Goal: Information Seeking & Learning: Find contact information

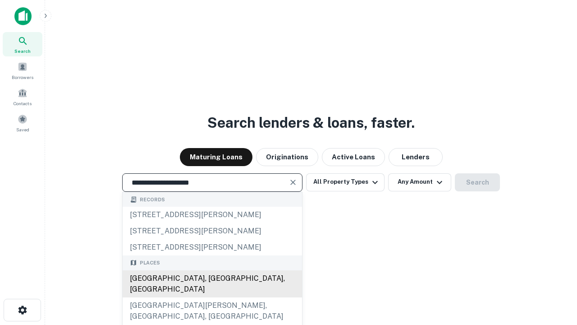
click at [212, 297] on div "Santa Monica, CA, USA" at bounding box center [213, 283] width 180 height 27
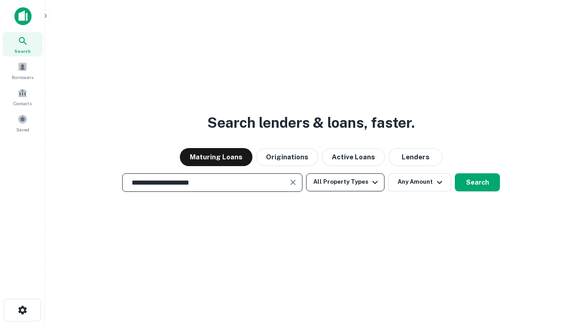
type input "**********"
click at [345, 182] on button "All Property Types" at bounding box center [345, 182] width 78 height 18
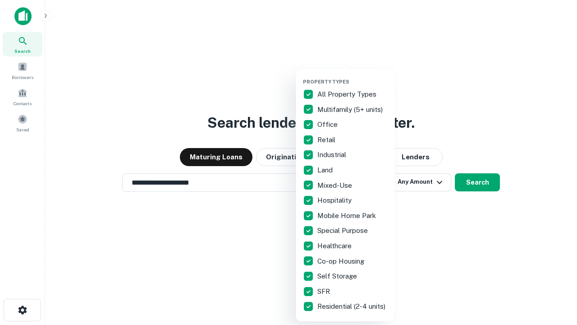
click at [353, 76] on button "button" at bounding box center [352, 76] width 99 height 0
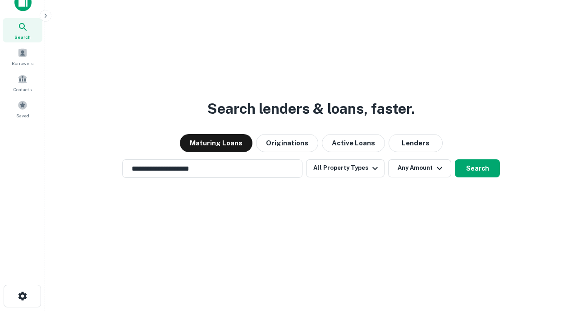
scroll to position [5, 109]
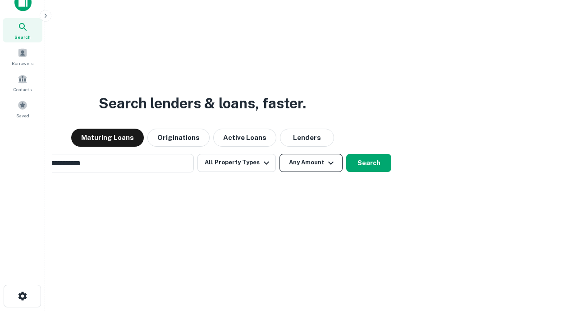
click at [280, 154] on button "Any Amount" at bounding box center [311, 163] width 63 height 18
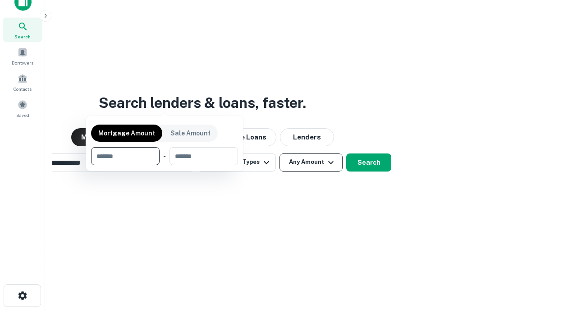
scroll to position [65, 255]
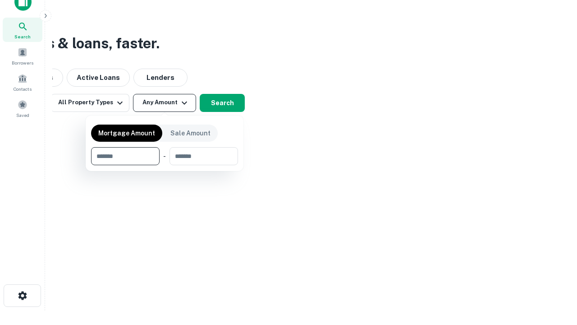
type input "*******"
click at [165, 165] on button "button" at bounding box center [164, 165] width 147 height 0
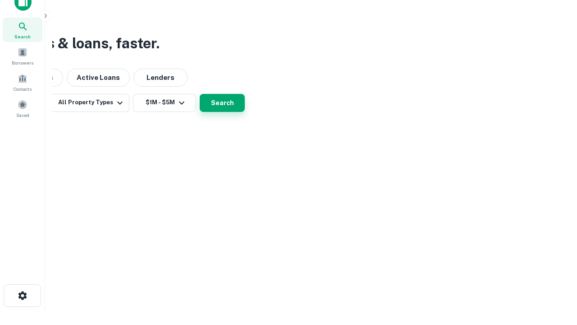
click at [245, 112] on button "Search" at bounding box center [222, 103] width 45 height 18
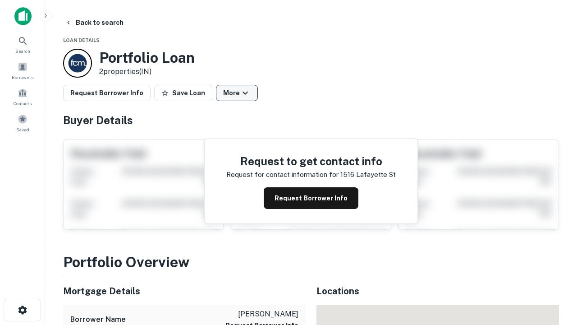
click at [237, 93] on button "More" at bounding box center [237, 93] width 42 height 16
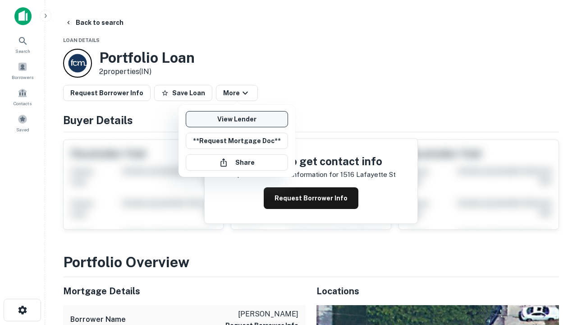
click at [237, 119] on link "View Lender" at bounding box center [237, 119] width 102 height 16
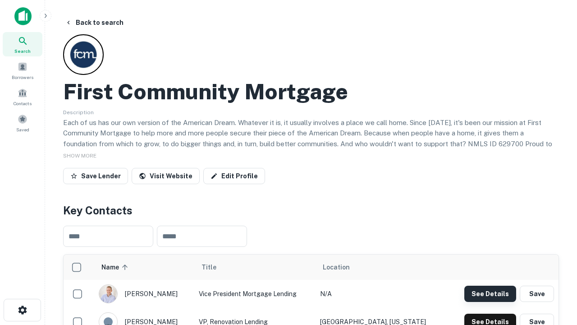
click at [490, 293] on button "See Details" at bounding box center [491, 294] width 52 height 16
click at [22, 310] on icon "button" at bounding box center [22, 309] width 11 height 11
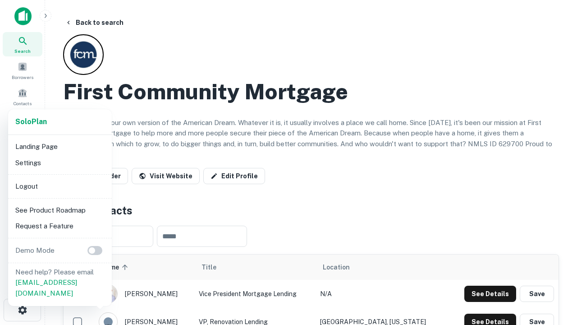
click at [60, 186] on li "Logout" at bounding box center [60, 186] width 97 height 16
